Goal: Task Accomplishment & Management: Manage account settings

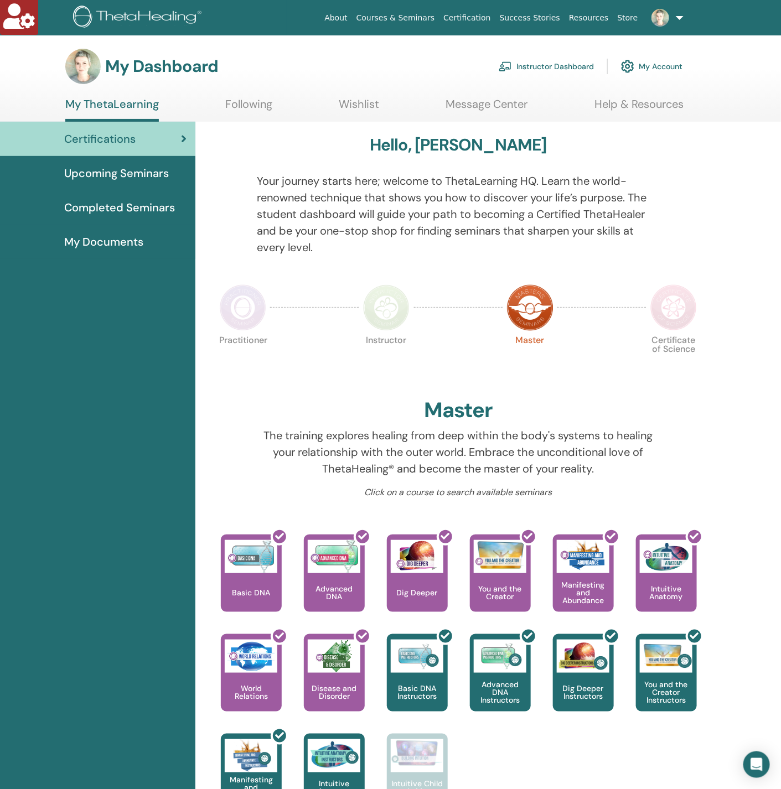
click at [545, 65] on link "Instructor Dashboard" at bounding box center [546, 66] width 95 height 24
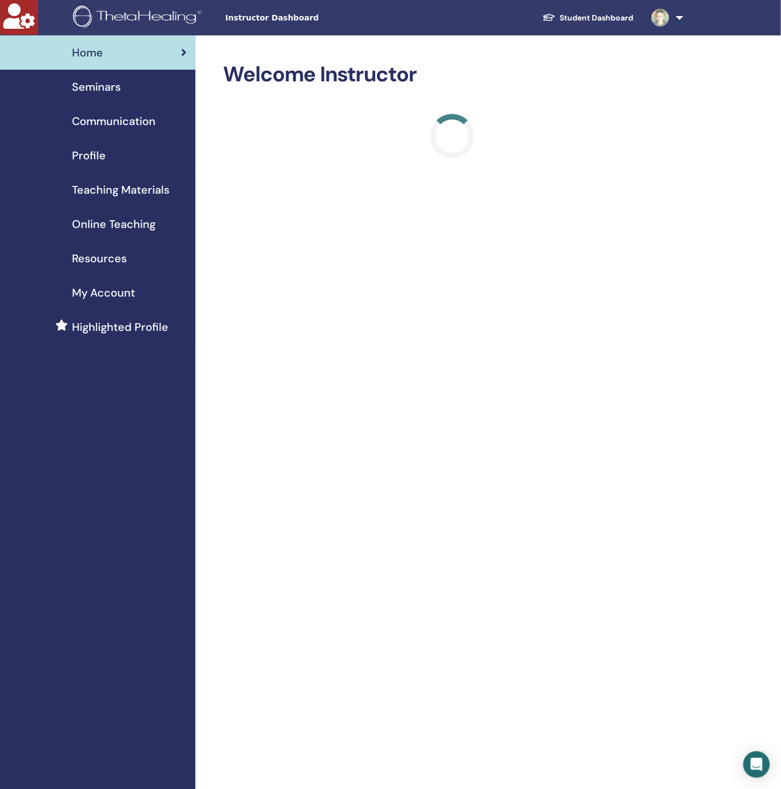
click at [132, 93] on div "Seminars" at bounding box center [98, 87] width 178 height 17
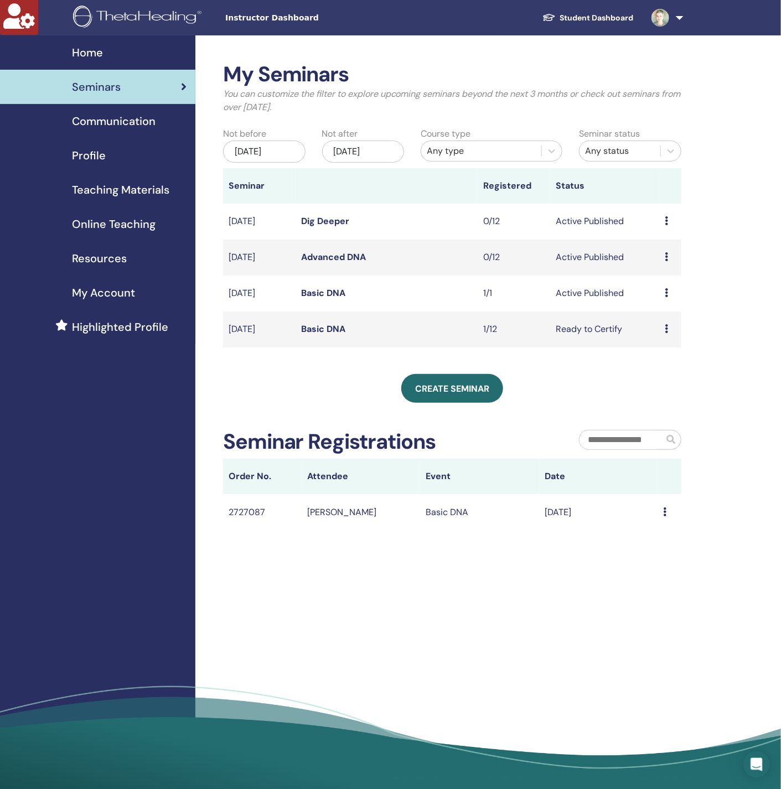
click at [329, 331] on link "Basic DNA" at bounding box center [323, 329] width 44 height 12
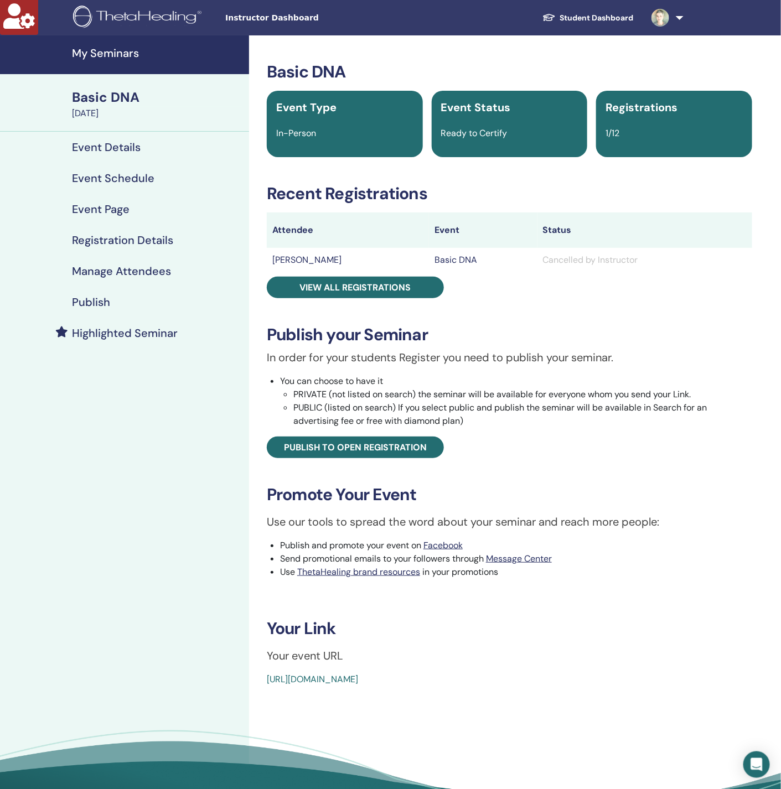
click at [100, 56] on h4 "My Seminars" at bounding box center [157, 52] width 170 height 13
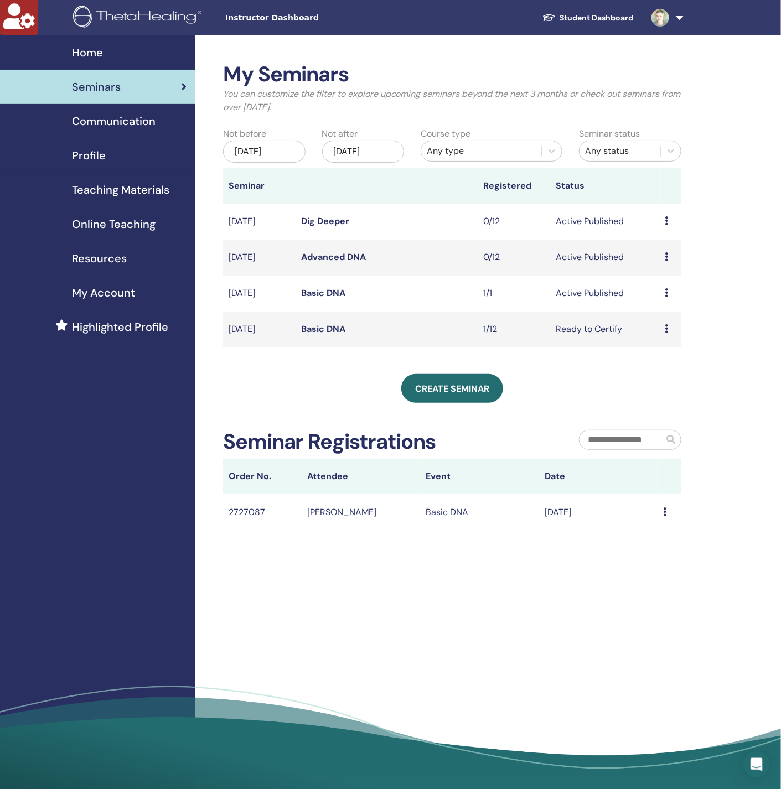
click at [323, 296] on link "Basic DNA" at bounding box center [323, 293] width 44 height 12
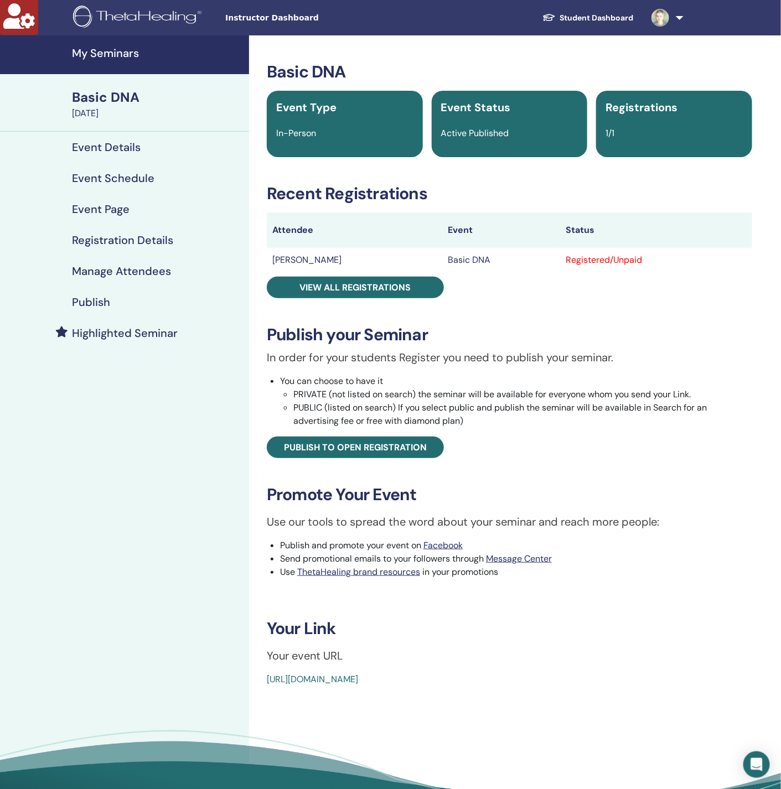
click at [125, 269] on h4 "Manage Attendees" at bounding box center [121, 271] width 99 height 13
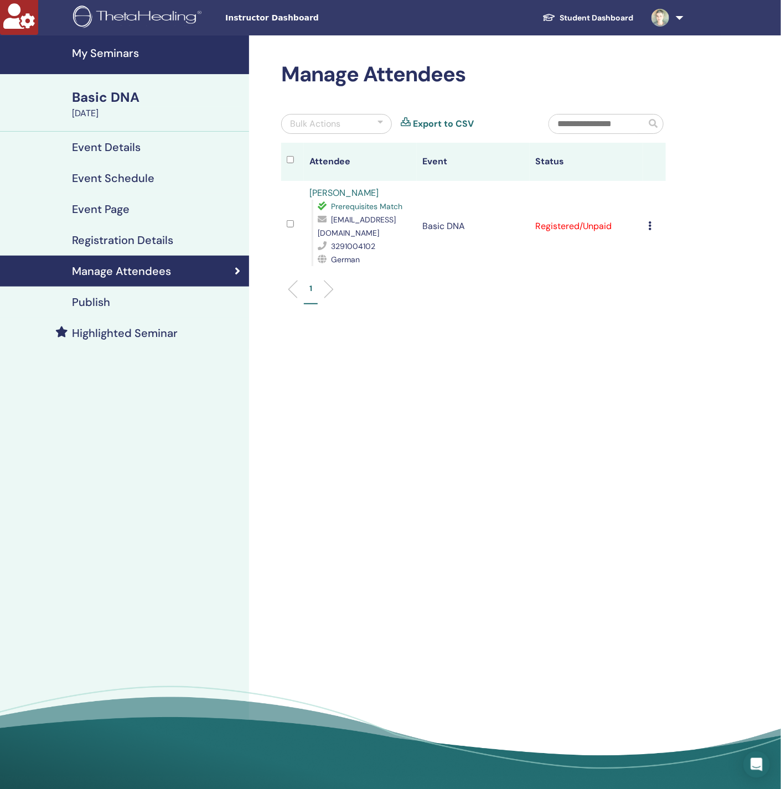
click at [112, 96] on div "Basic DNA" at bounding box center [157, 97] width 170 height 19
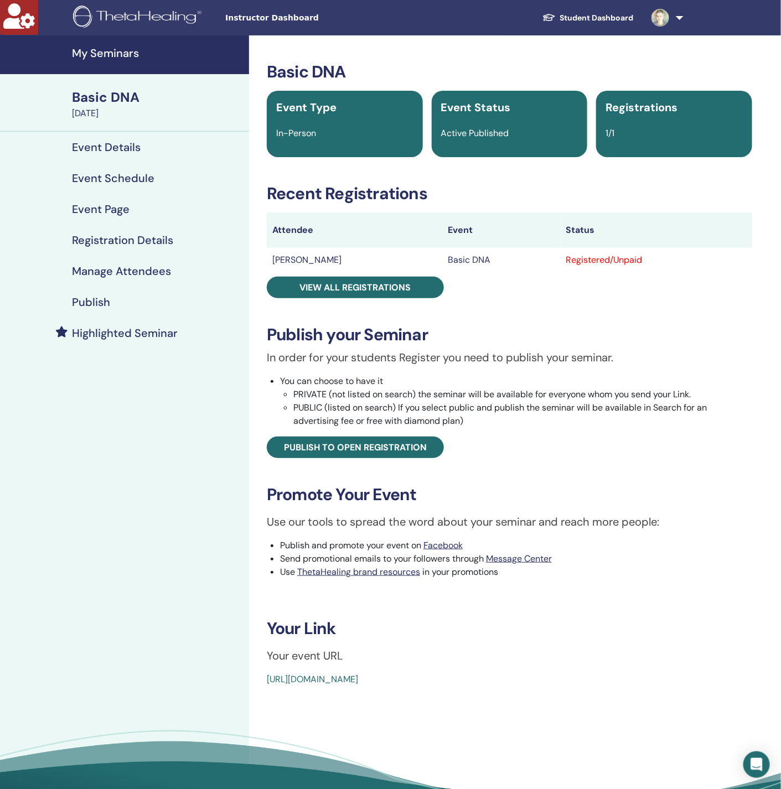
click at [117, 94] on div "Basic DNA" at bounding box center [157, 97] width 170 height 19
click at [85, 59] on h4 "My Seminars" at bounding box center [157, 52] width 170 height 13
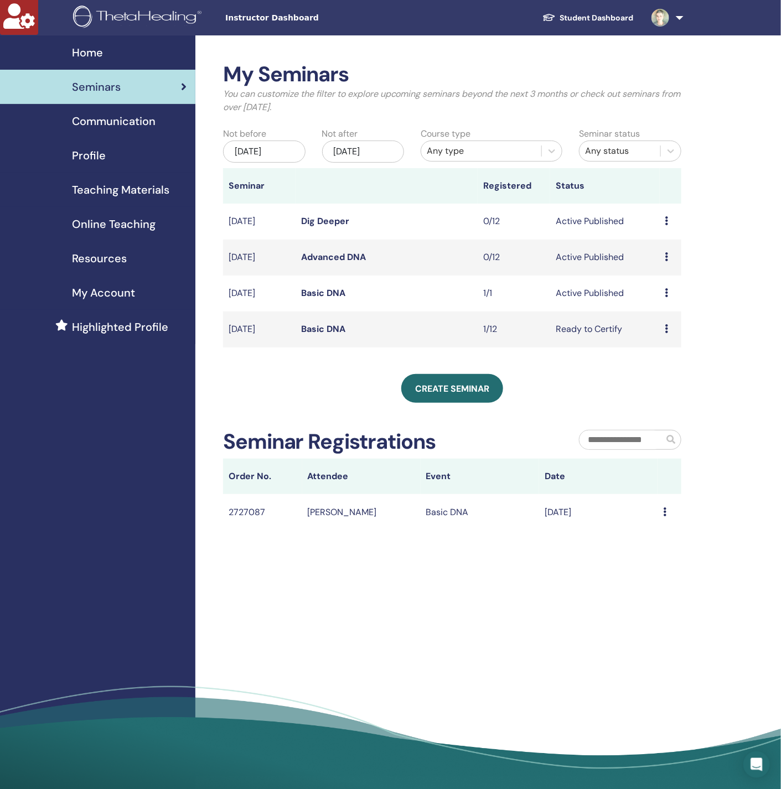
click at [322, 324] on link "Basic DNA" at bounding box center [323, 329] width 44 height 12
click at [325, 329] on link "Basic DNA" at bounding box center [323, 329] width 44 height 12
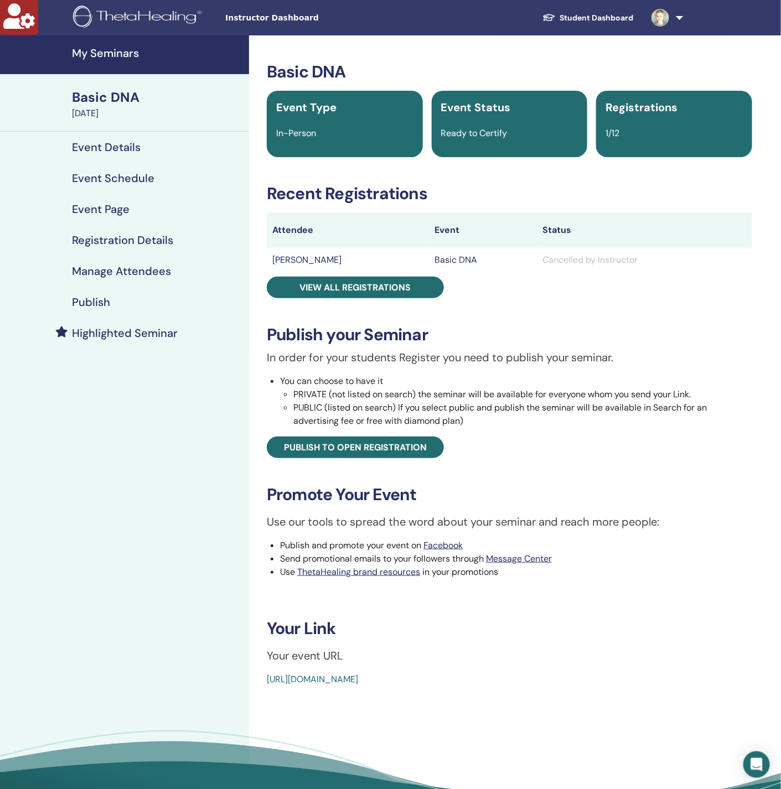
click at [117, 55] on h4 "My Seminars" at bounding box center [157, 52] width 170 height 13
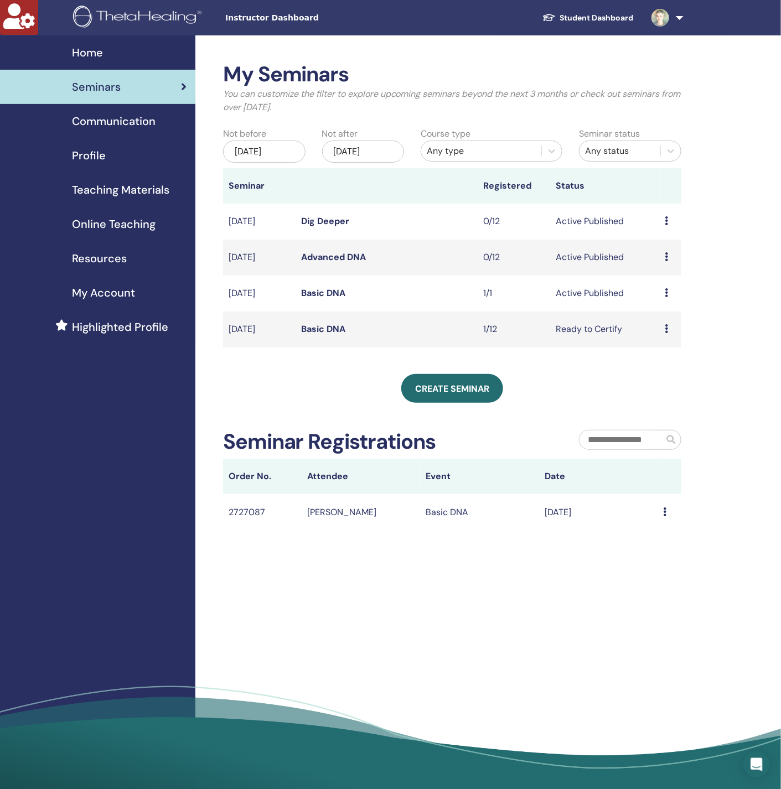
click at [307, 294] on link "Basic DNA" at bounding box center [323, 293] width 44 height 12
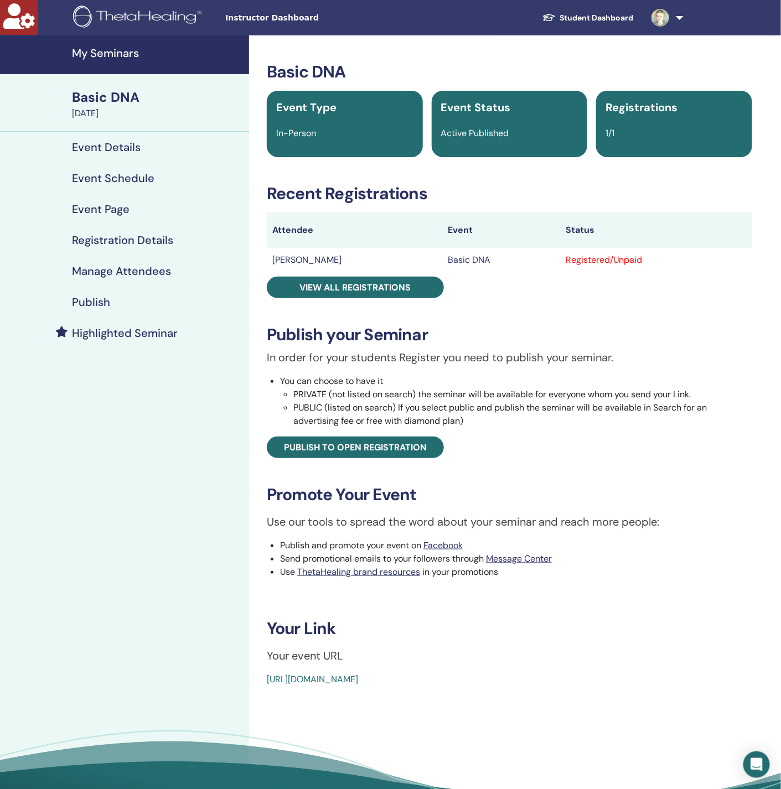
click at [132, 235] on h4 "Registration Details" at bounding box center [122, 240] width 101 height 13
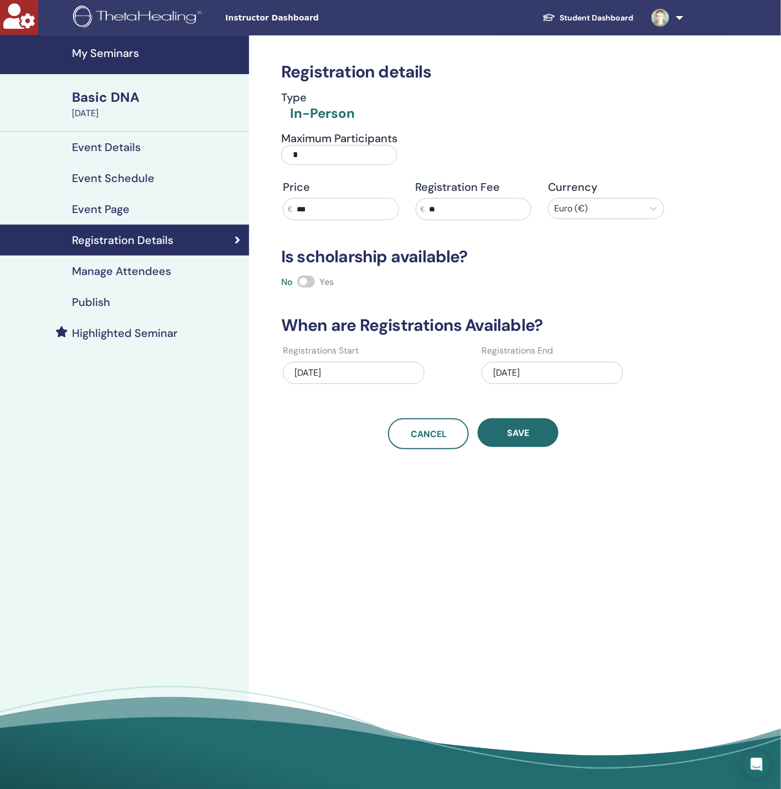
click at [328, 153] on input "*" at bounding box center [339, 155] width 116 height 20
type input "**"
click at [530, 377] on div "[DATE]" at bounding box center [552, 373] width 142 height 22
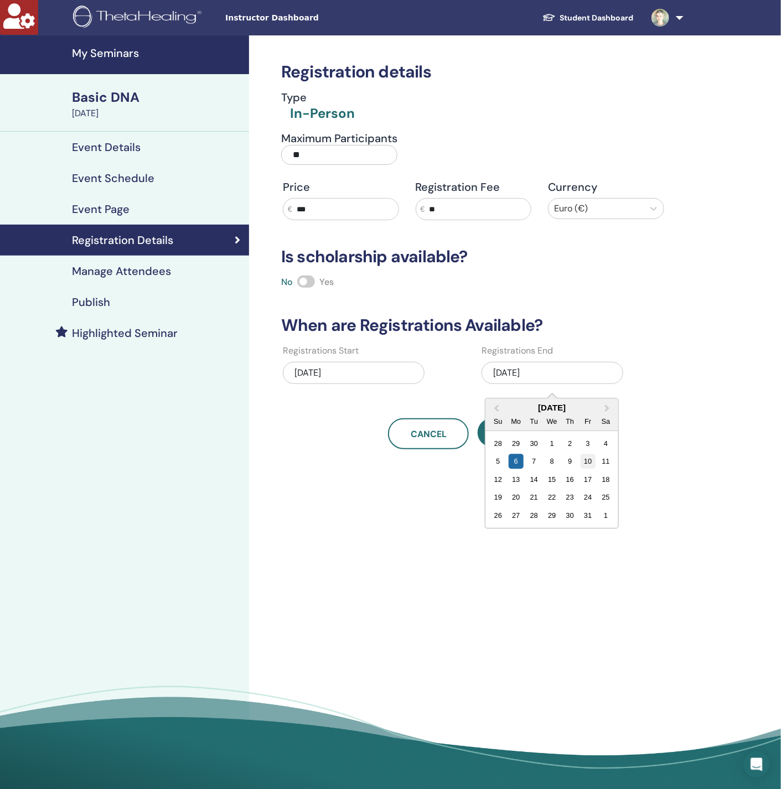
click at [588, 460] on div "10" at bounding box center [587, 461] width 15 height 15
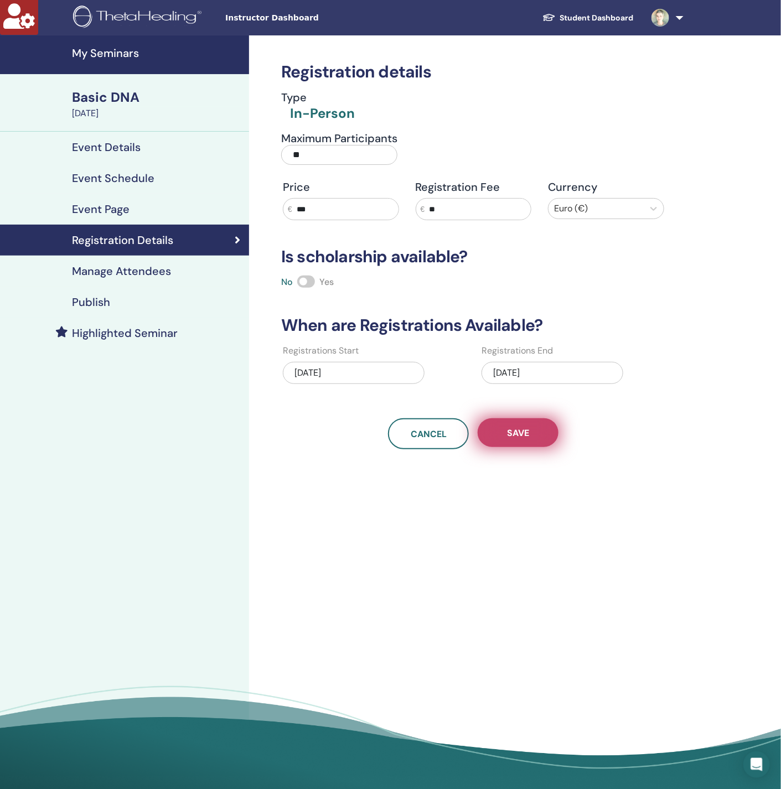
click at [537, 437] on button "Save" at bounding box center [518, 432] width 81 height 29
click at [520, 432] on span "Save" at bounding box center [518, 433] width 22 height 12
click at [132, 108] on div "[DATE]" at bounding box center [157, 113] width 170 height 13
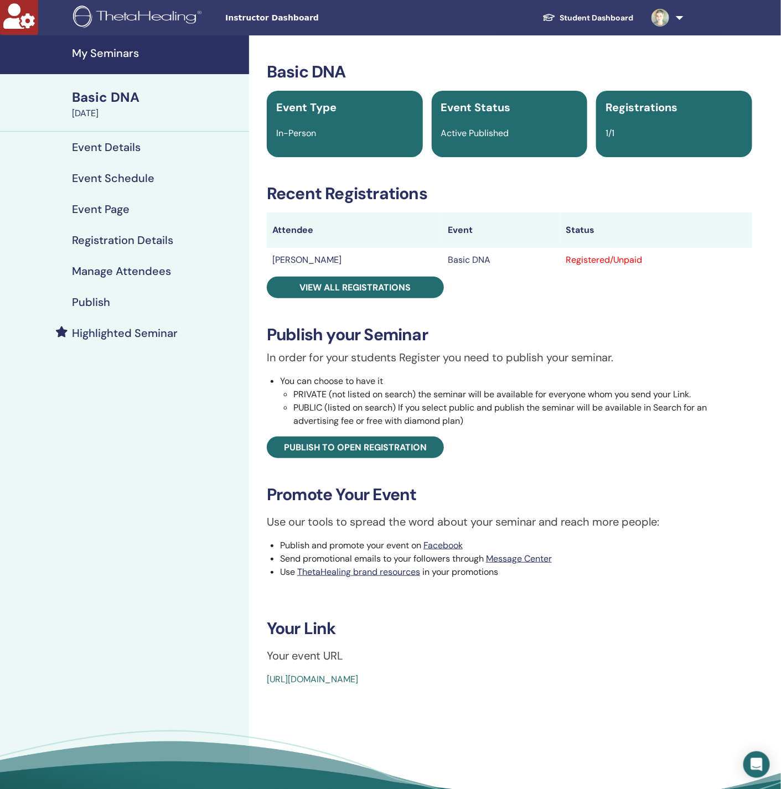
drag, startPoint x: 520, startPoint y: 681, endPoint x: 246, endPoint y: 679, distance: 273.4
click at [246, 679] on div "My Seminars Basic DNA [DATE] Event Details Event Schedule Event Page Registrati…" at bounding box center [390, 438] width 781 height 806
